Goal: Task Accomplishment & Management: Manage account settings

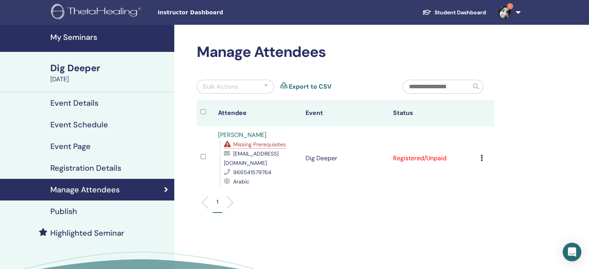
click at [483, 154] on div "Cancel Registration Do not auto-certify Mark as Paid Mark as Unpaid Mark as Abs…" at bounding box center [485, 158] width 10 height 9
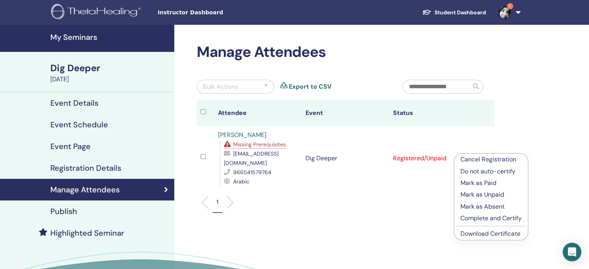
click at [485, 218] on p "Complete and Certify" at bounding box center [490, 218] width 61 height 9
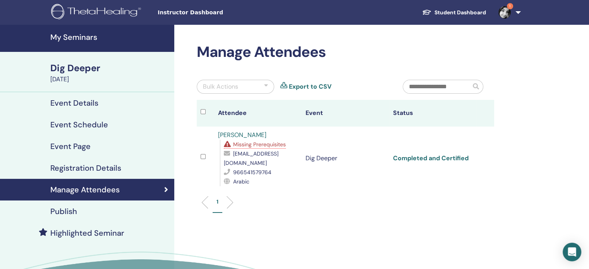
click at [426, 155] on link "Completed and Certified" at bounding box center [430, 158] width 75 height 8
click at [518, 10] on link "1" at bounding box center [508, 12] width 32 height 25
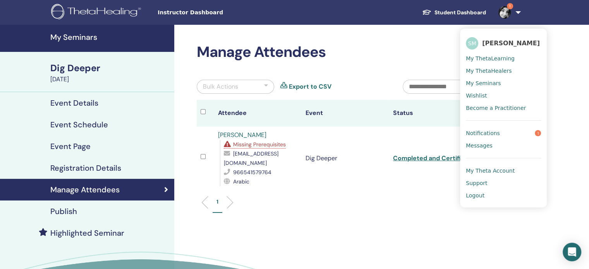
click at [576, 99] on div "My Seminars Dig Deeper August 29, 2025 Event Details Event Schedule Event Page …" at bounding box center [294, 177] width 589 height 304
